Goal: Information Seeking & Learning: Compare options

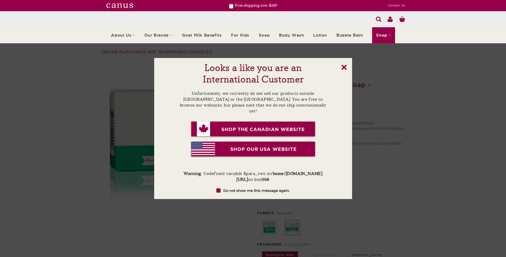
drag, startPoint x: 345, startPoint y: 67, endPoint x: 346, endPoint y: 71, distance: 4.7
click at [345, 67] on link "x" at bounding box center [344, 67] width 5 height 5
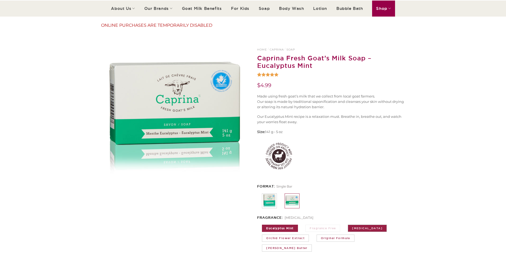
scroll to position [53, 0]
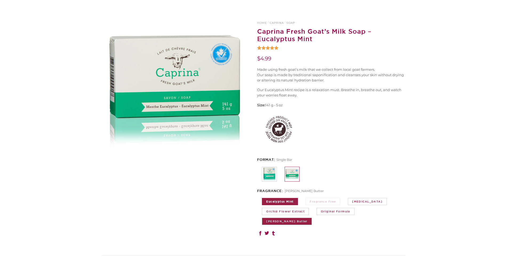
click at [312, 218] on link "[PERSON_NAME] Butter" at bounding box center [287, 221] width 50 height 7
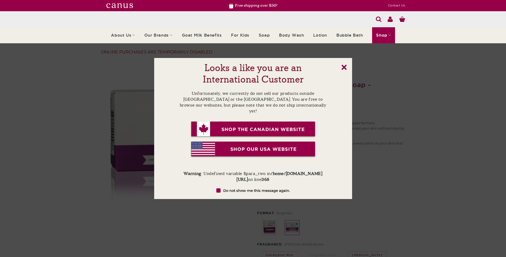
click at [346, 68] on link "x" at bounding box center [344, 67] width 5 height 5
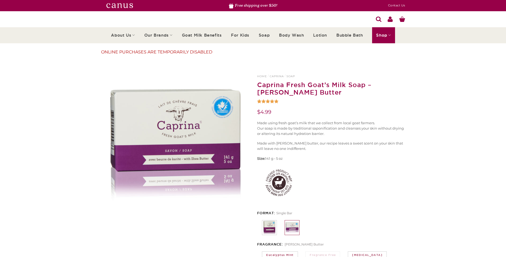
scroll to position [53, 0]
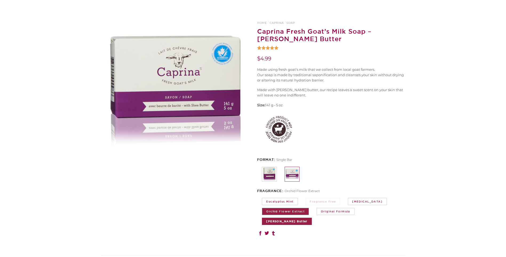
click at [291, 211] on link "Orchid Flower Extract" at bounding box center [285, 211] width 47 height 7
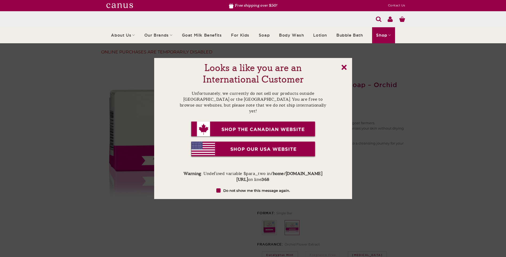
click at [346, 67] on link "x" at bounding box center [344, 67] width 5 height 5
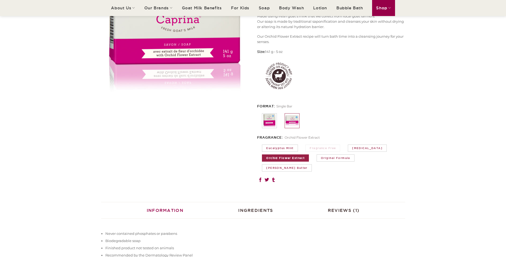
scroll to position [53, 0]
